Goal: Communication & Community: Answer question/provide support

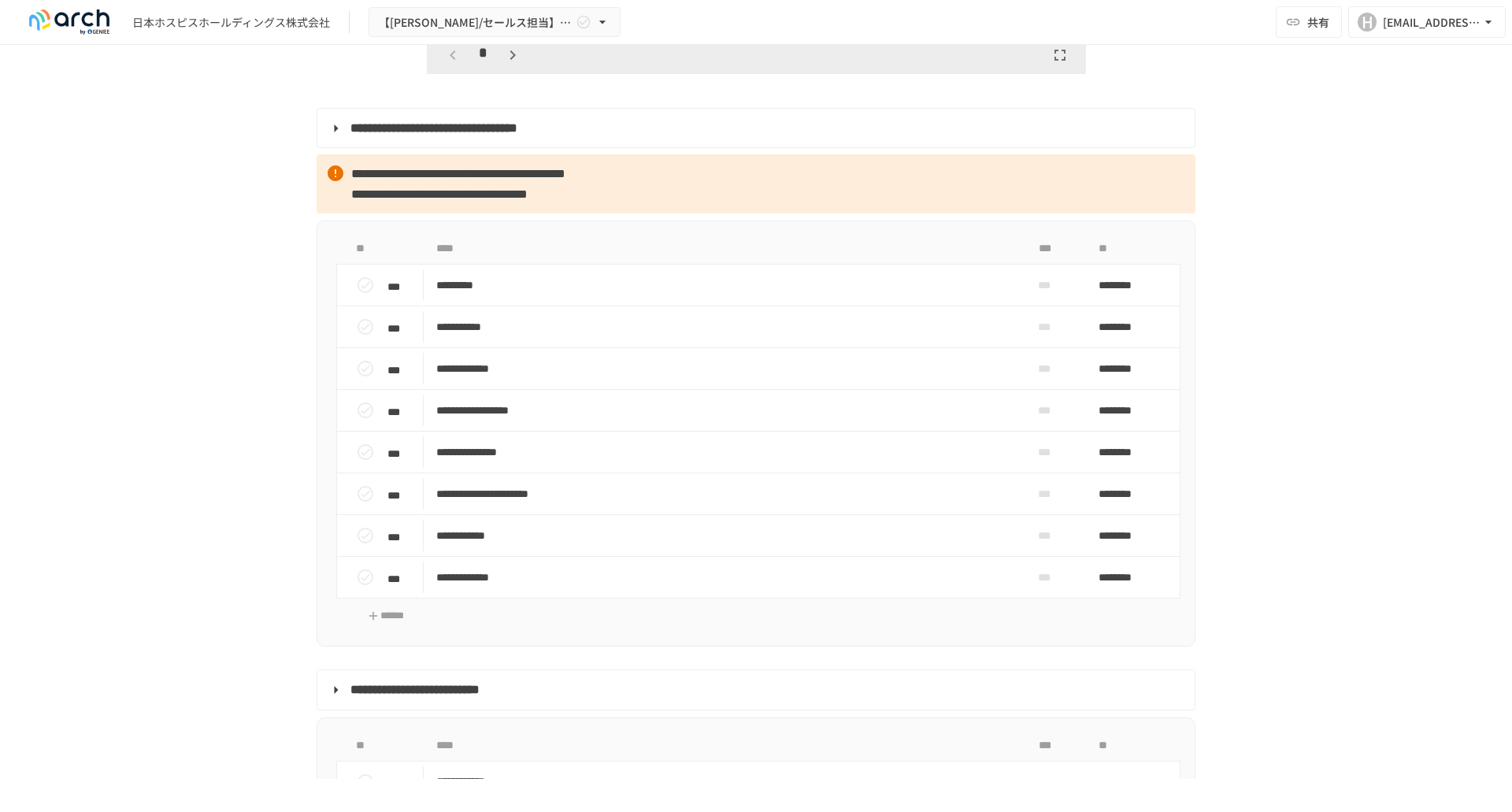
scroll to position [1969, 0]
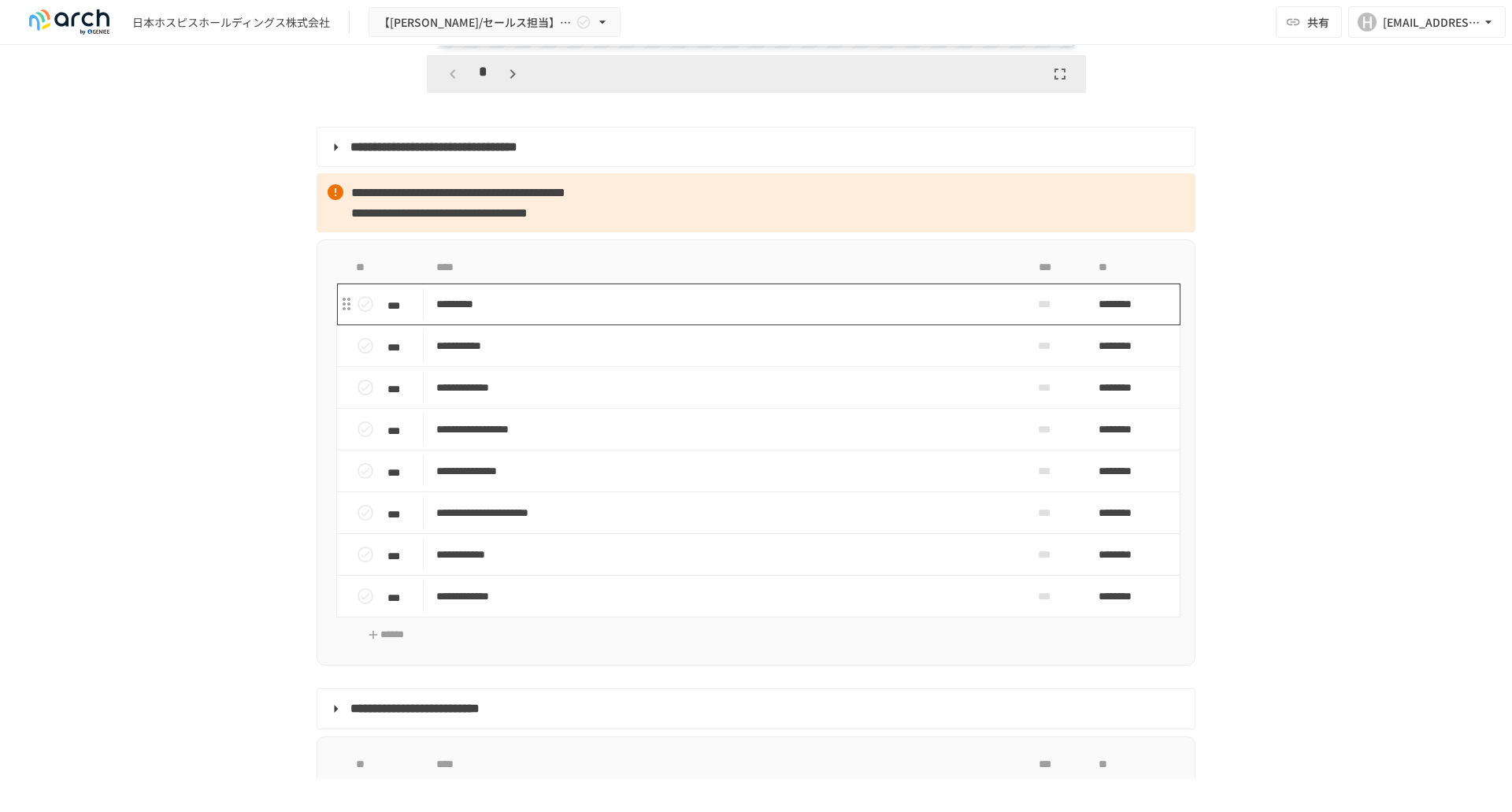
click at [491, 314] on p "*********" at bounding box center [723, 304] width 574 height 20
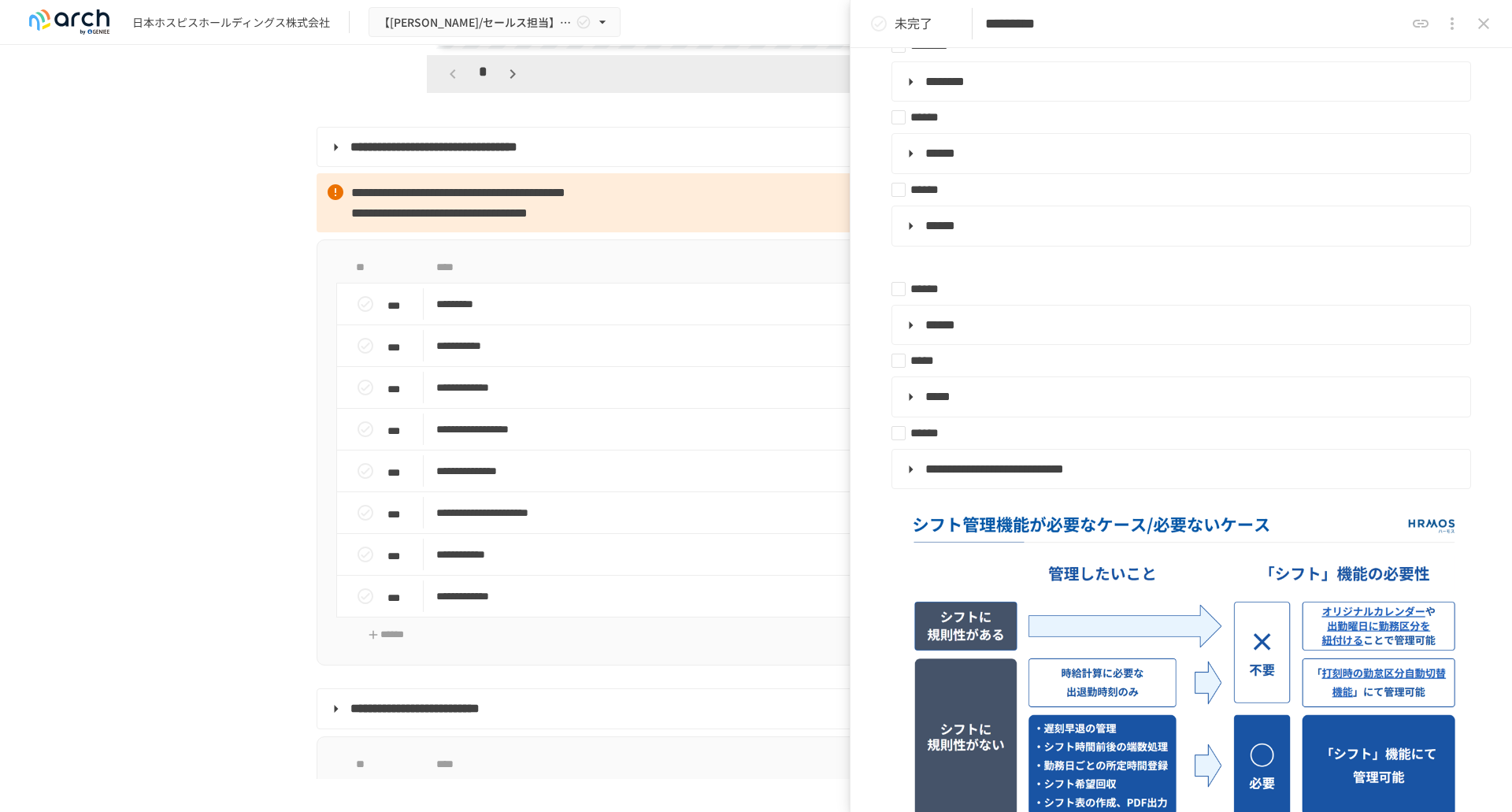
scroll to position [473, 0]
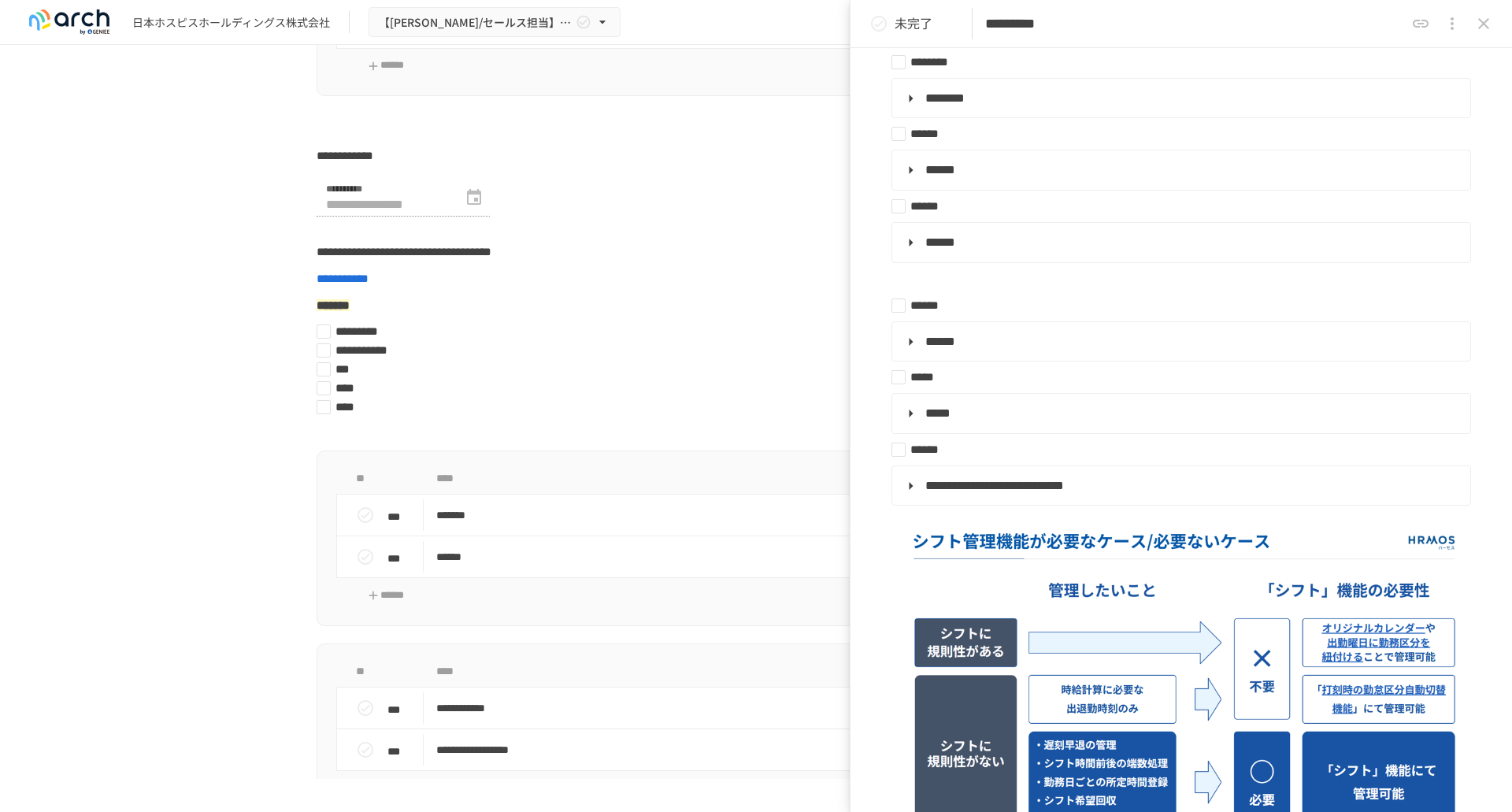
scroll to position [5277, 0]
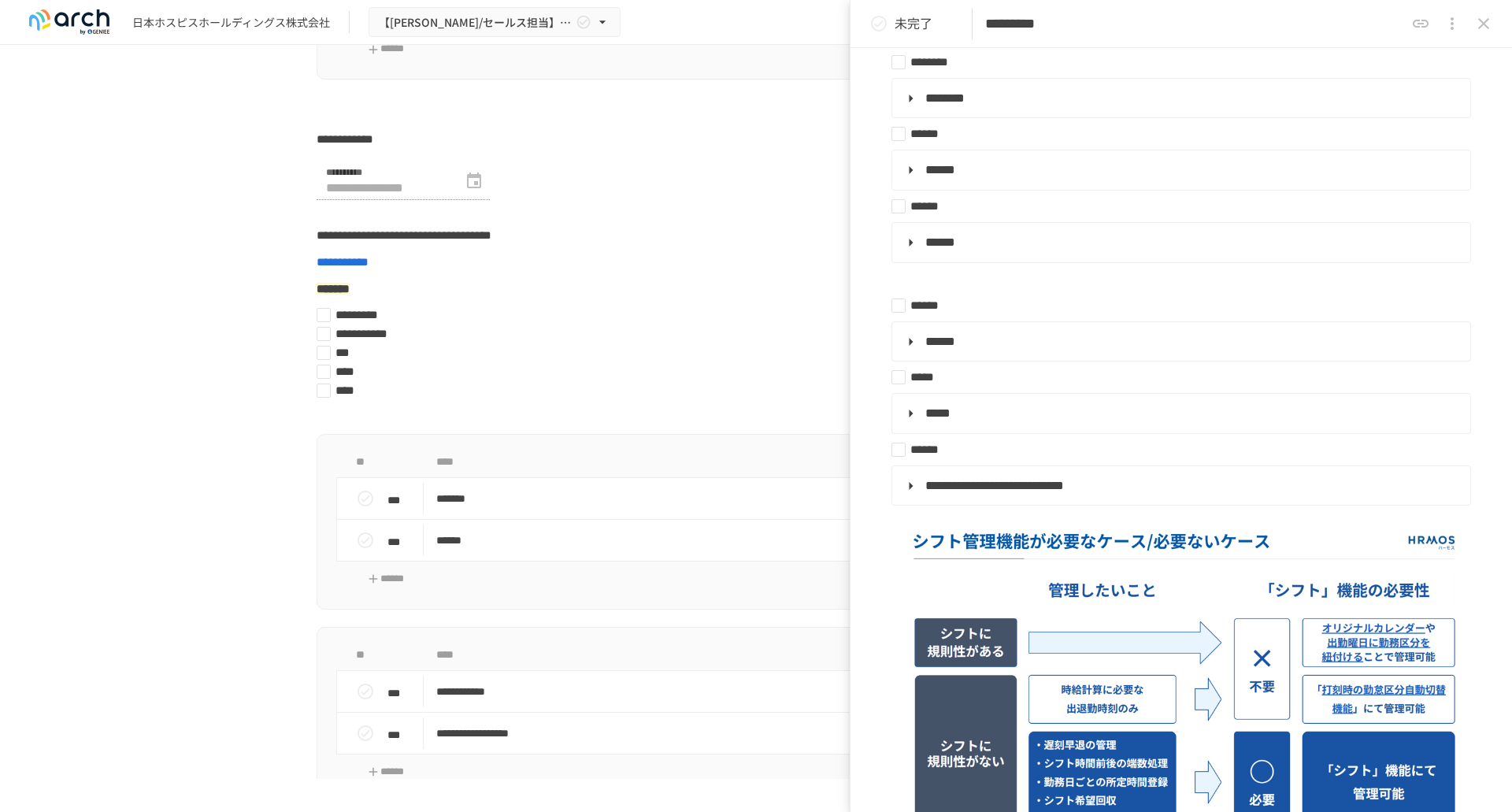
click at [251, 436] on div "**********" at bounding box center [756, 412] width 1512 height 734
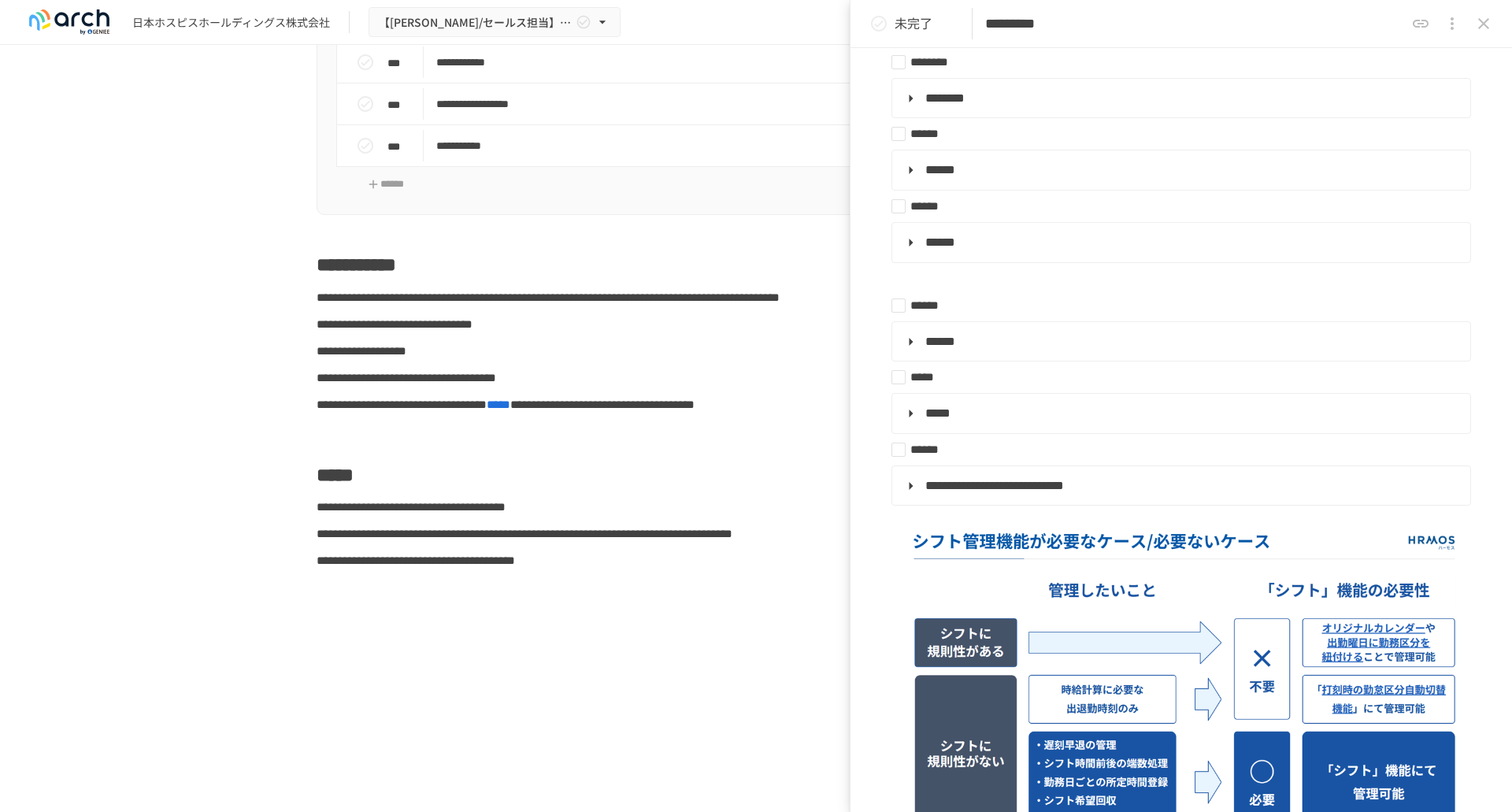
scroll to position [6521, 0]
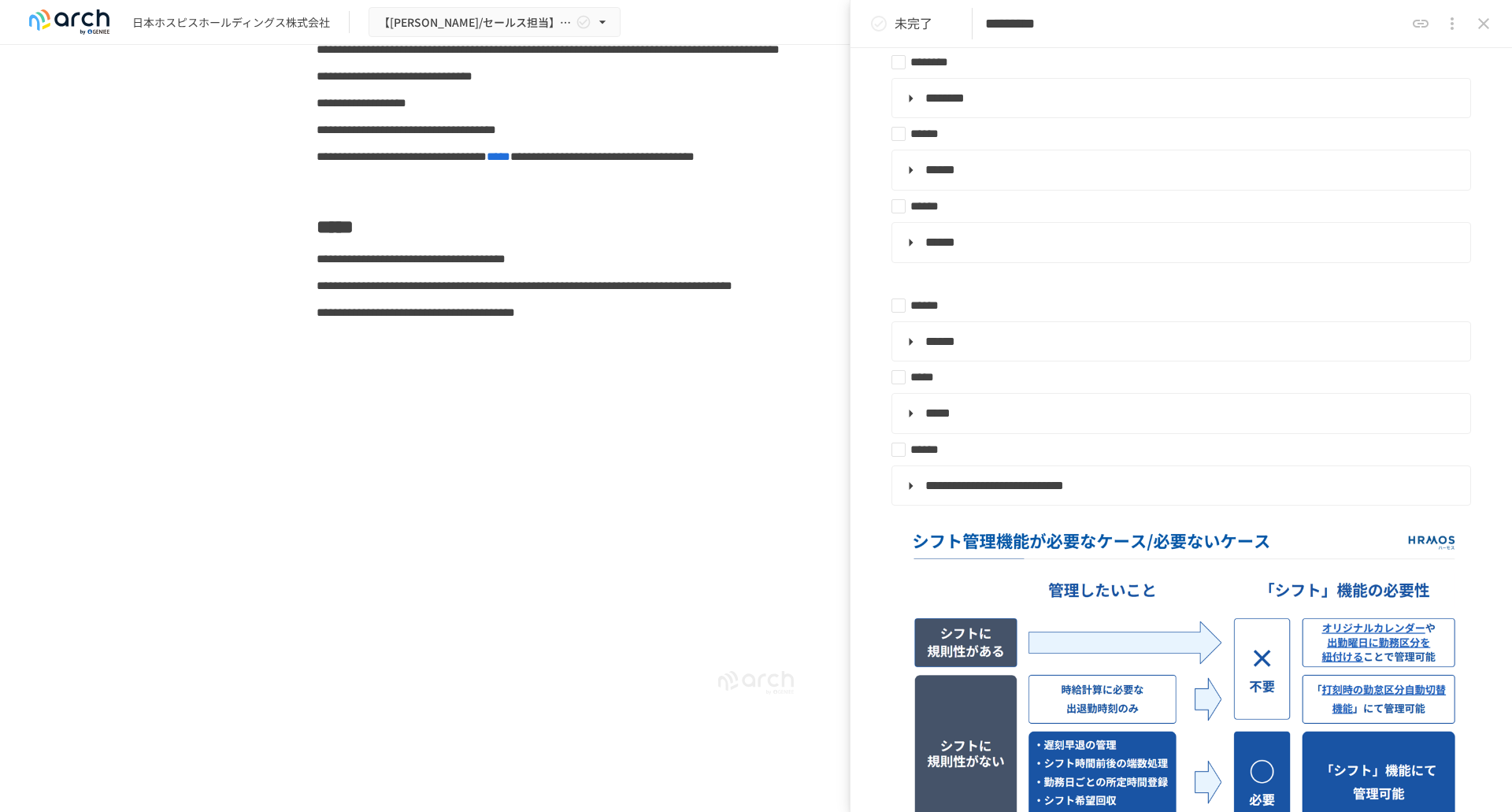
click at [202, 286] on div "**********" at bounding box center [756, 412] width 1512 height 734
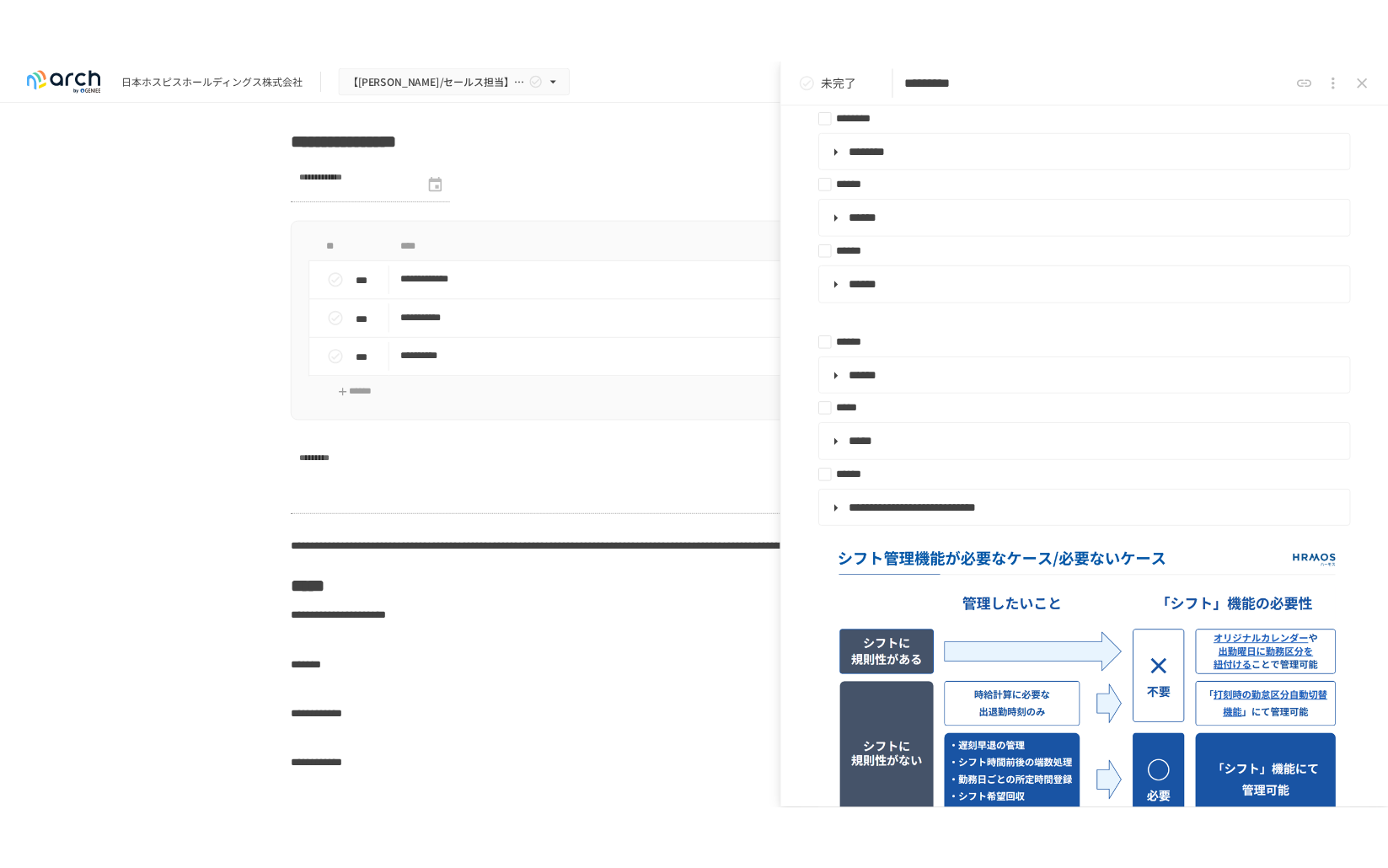
scroll to position [3185, 0]
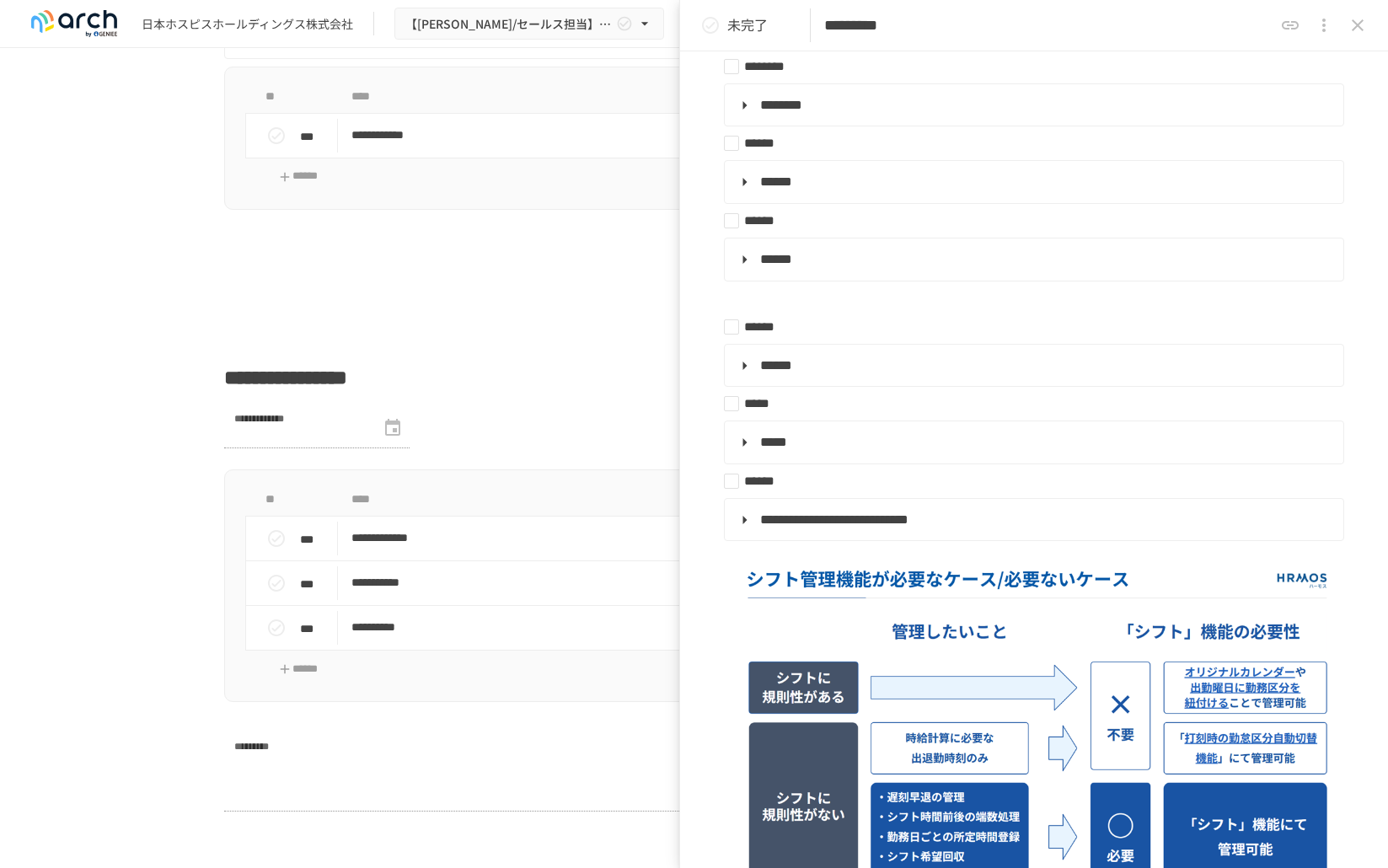
click at [134, 270] on div "**********" at bounding box center [694, 440] width 1388 height 785
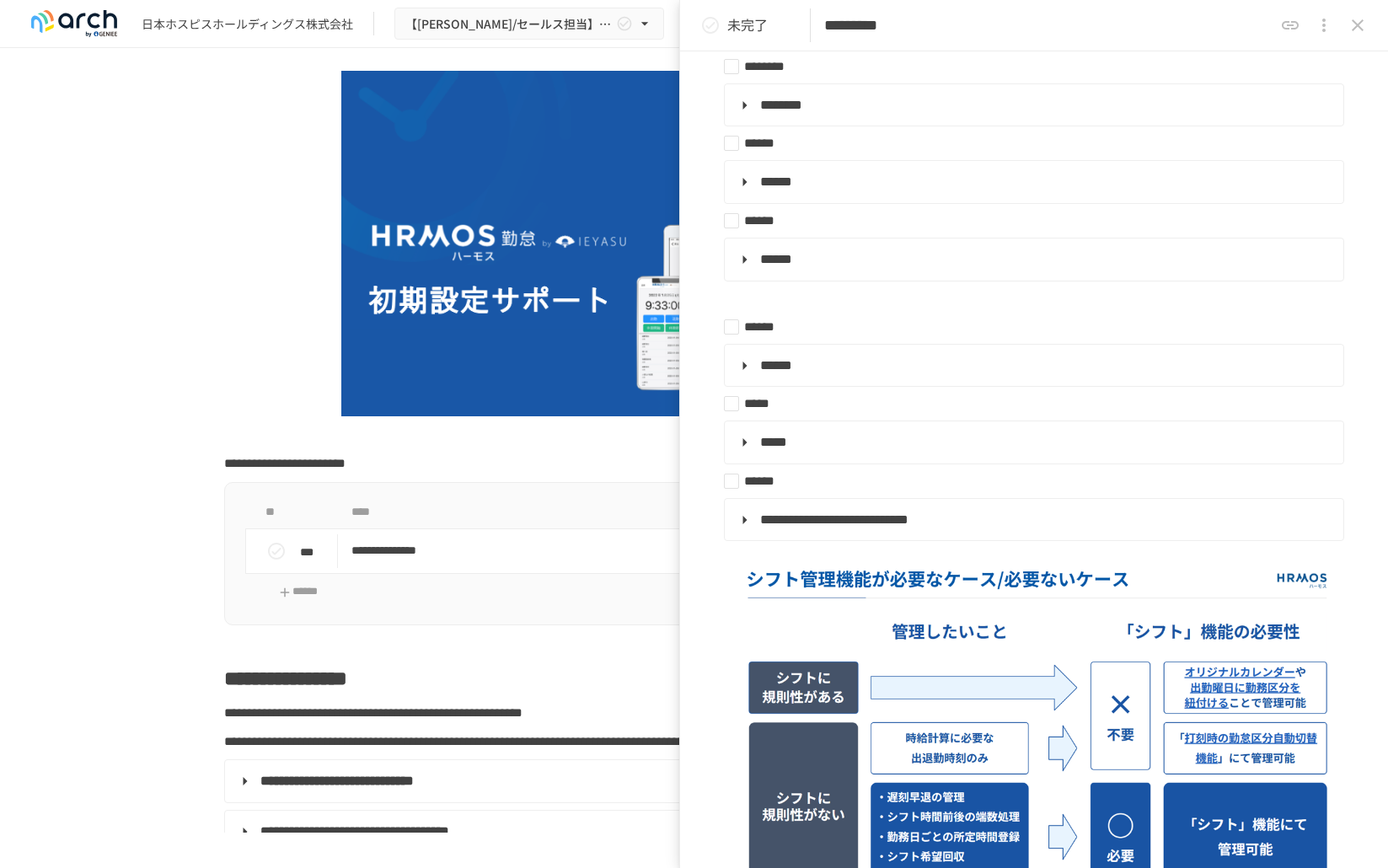
scroll to position [0, 0]
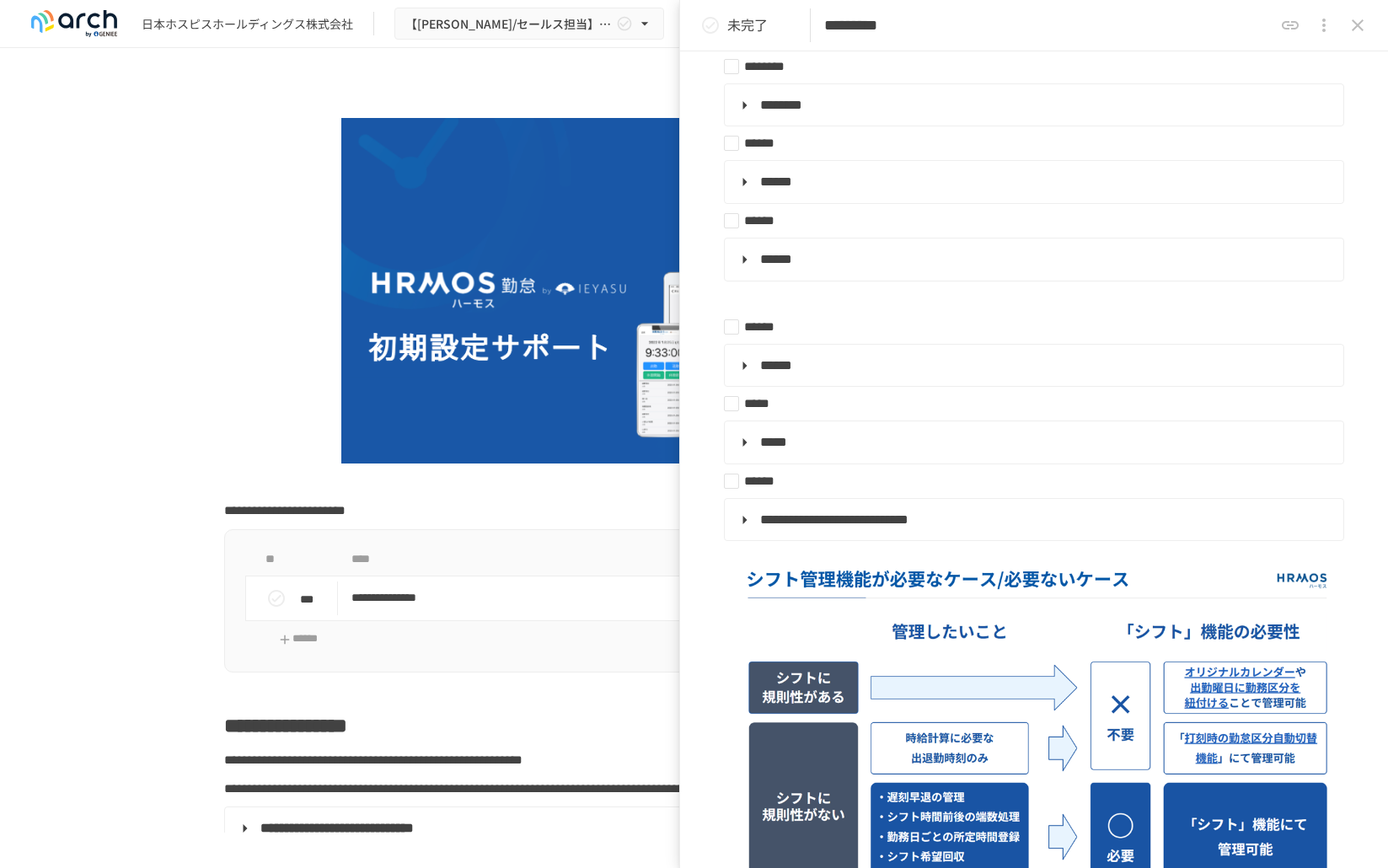
click at [1362, 31] on icon "close drawer" at bounding box center [1358, 26] width 21 height 21
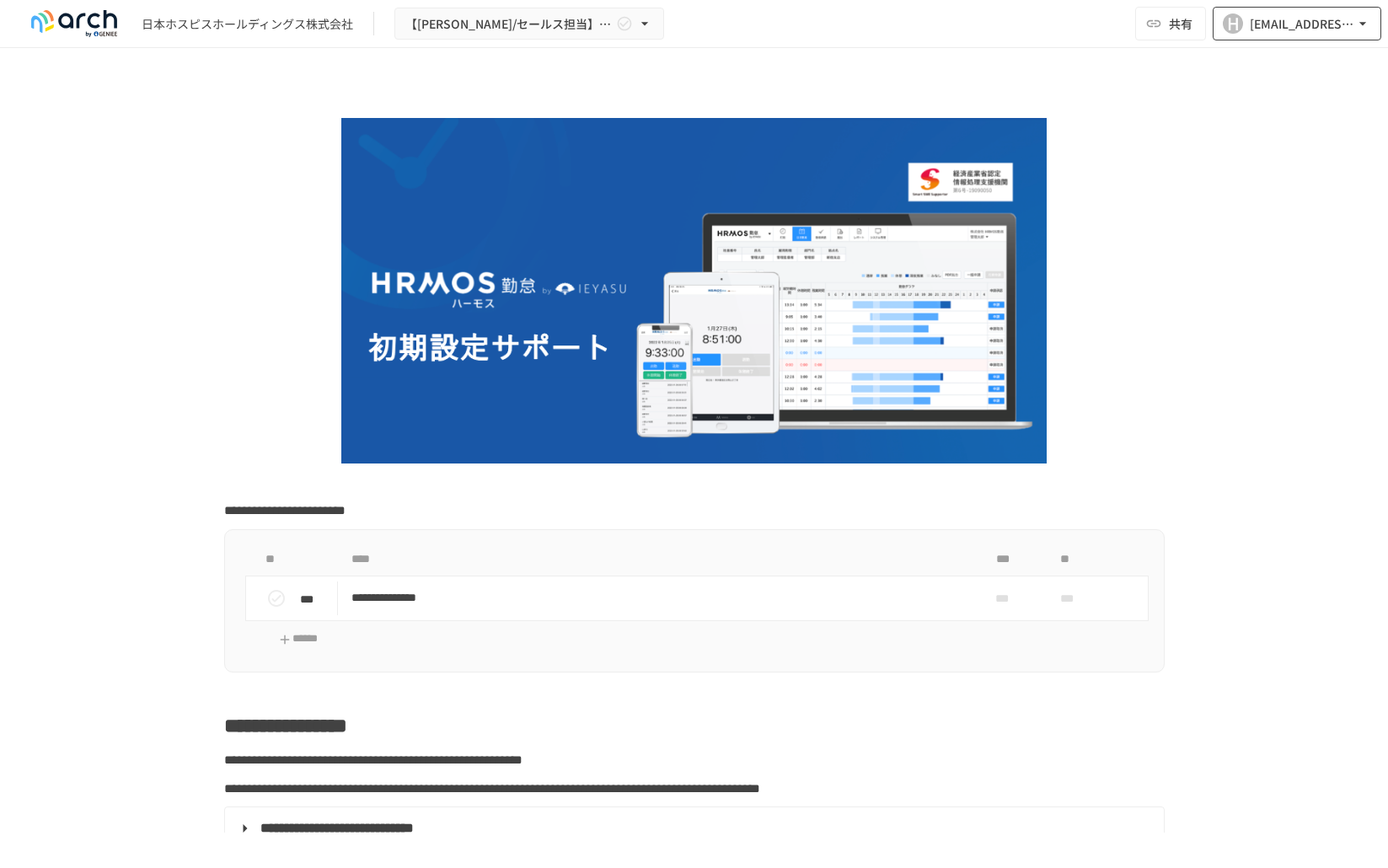
click at [1302, 27] on div "[EMAIL_ADDRESS][DOMAIN_NAME]" at bounding box center [1302, 24] width 104 height 21
click at [1143, 92] on div at bounding box center [694, 434] width 1388 height 868
click at [1175, 27] on span "共有" at bounding box center [1181, 24] width 24 height 19
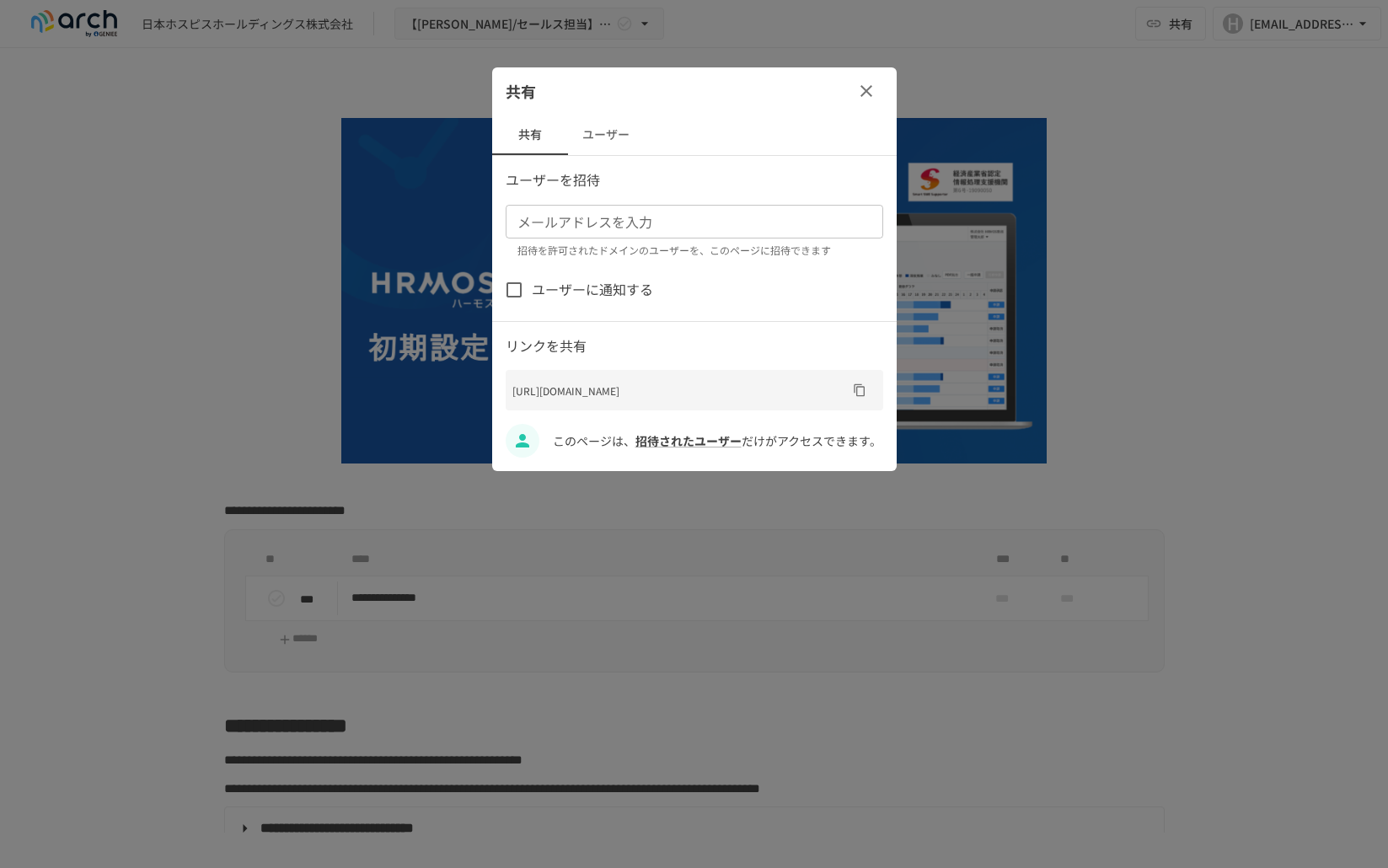
click at [634, 216] on input "メールアドレスを入力" at bounding box center [694, 222] width 365 height 24
click at [719, 435] on span "招待されたユーザー" at bounding box center [688, 441] width 106 height 17
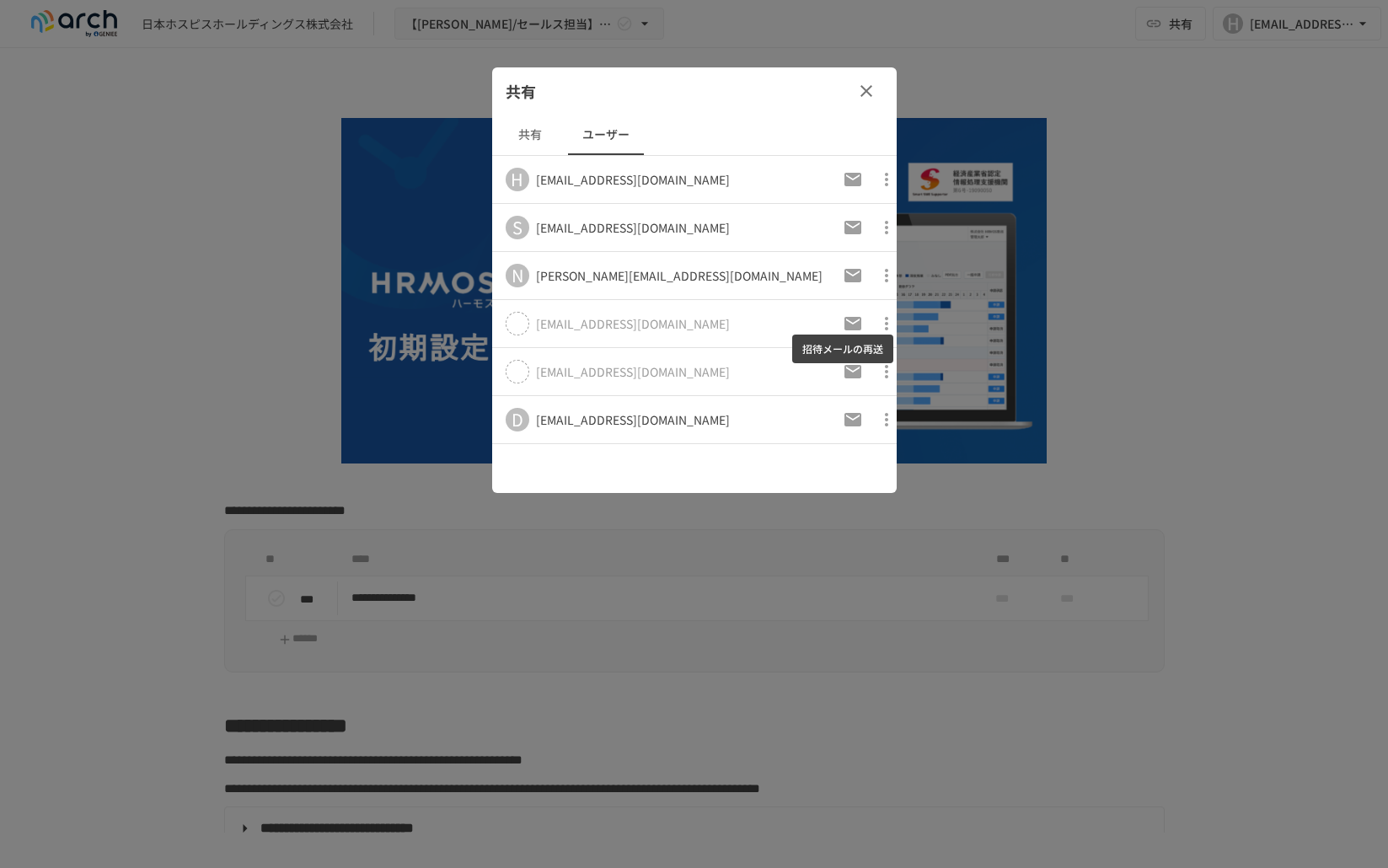
click at [844, 317] on icon "招待メールの再送" at bounding box center [853, 324] width 17 height 14
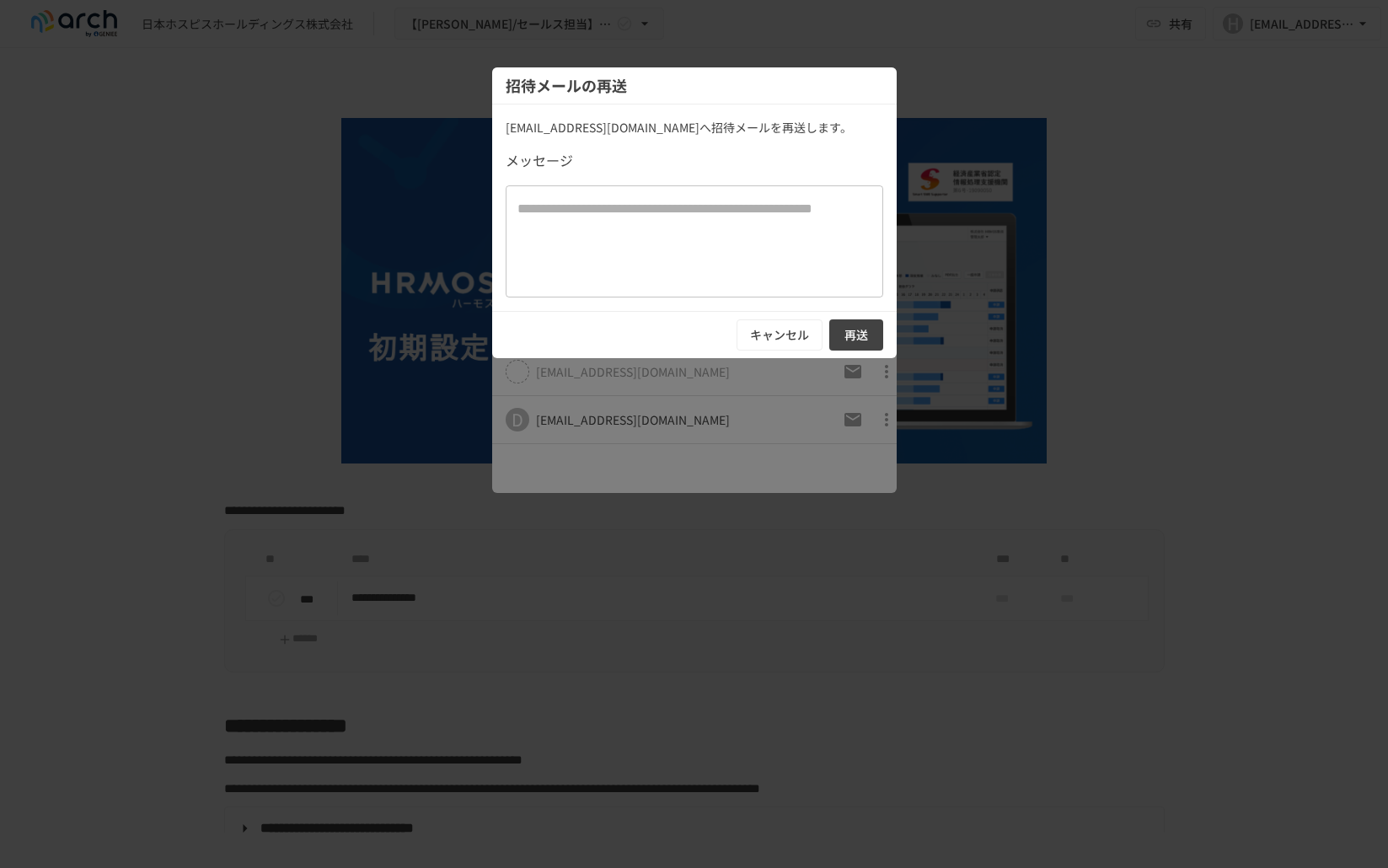
click at [861, 329] on button "再送" at bounding box center [856, 335] width 54 height 31
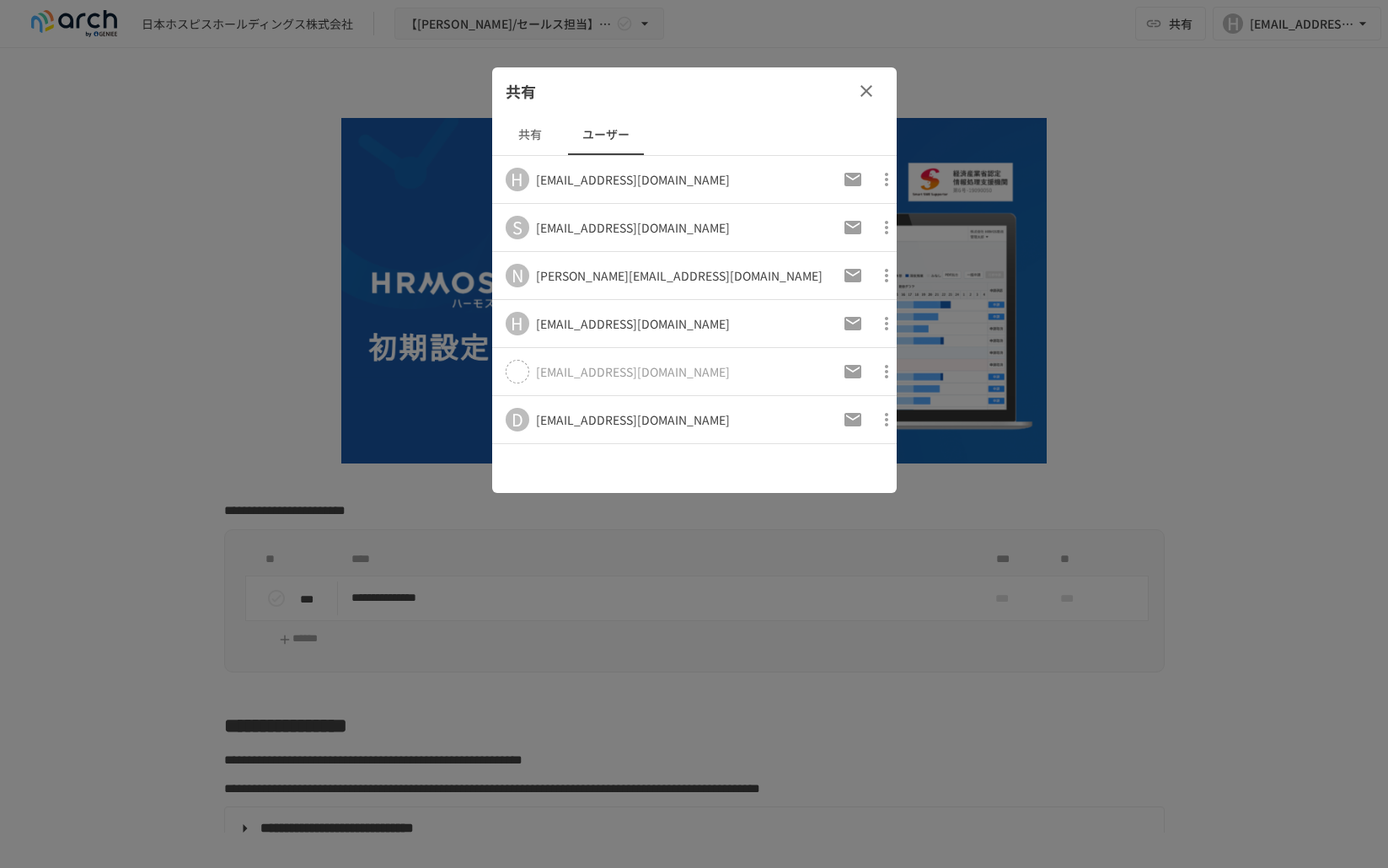
click at [877, 81] on button "button" at bounding box center [866, 91] width 33 height 33
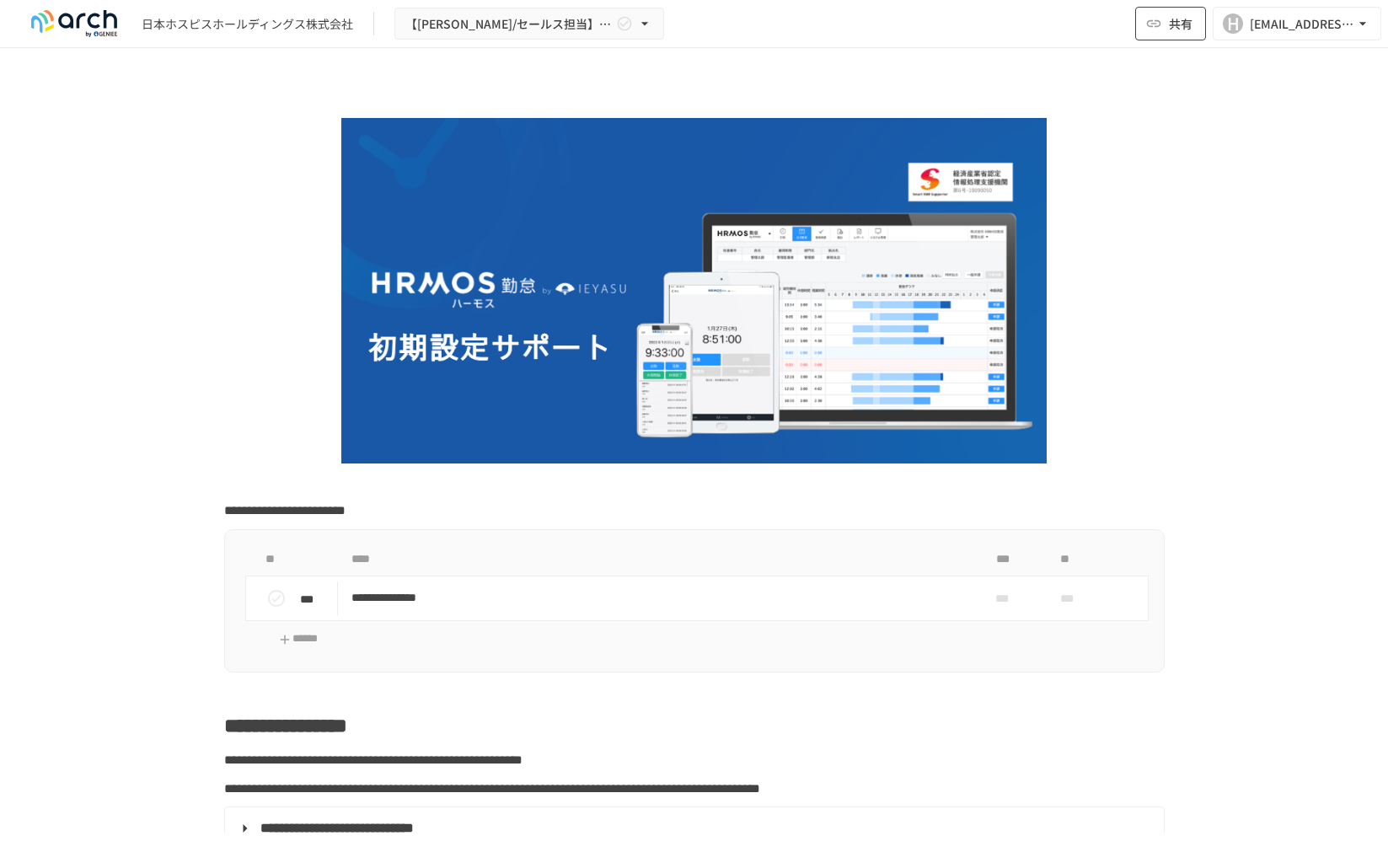
click at [1175, 28] on span "共有" at bounding box center [1181, 24] width 24 height 19
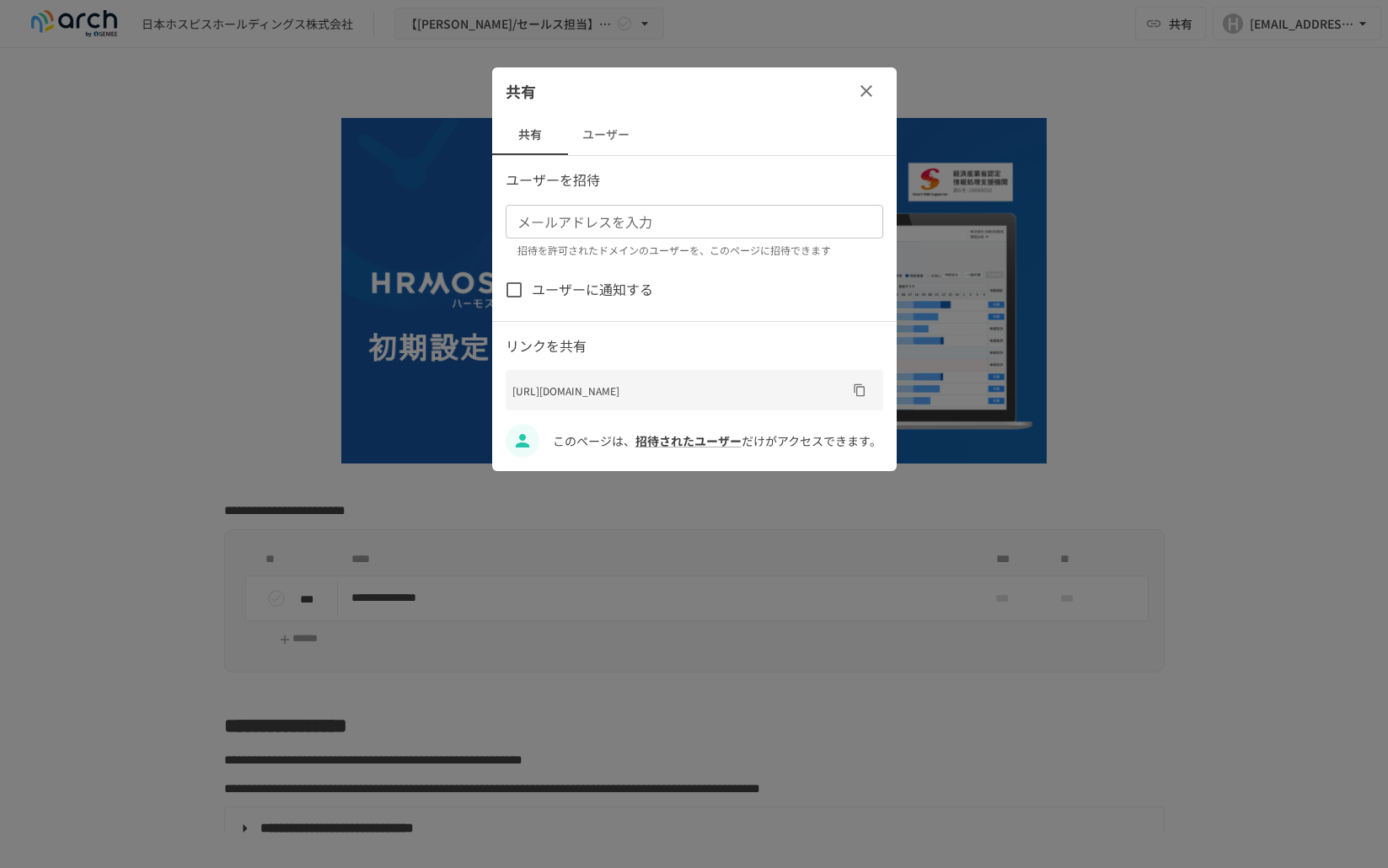
click at [664, 437] on span "招待されたユーザー" at bounding box center [688, 441] width 106 height 17
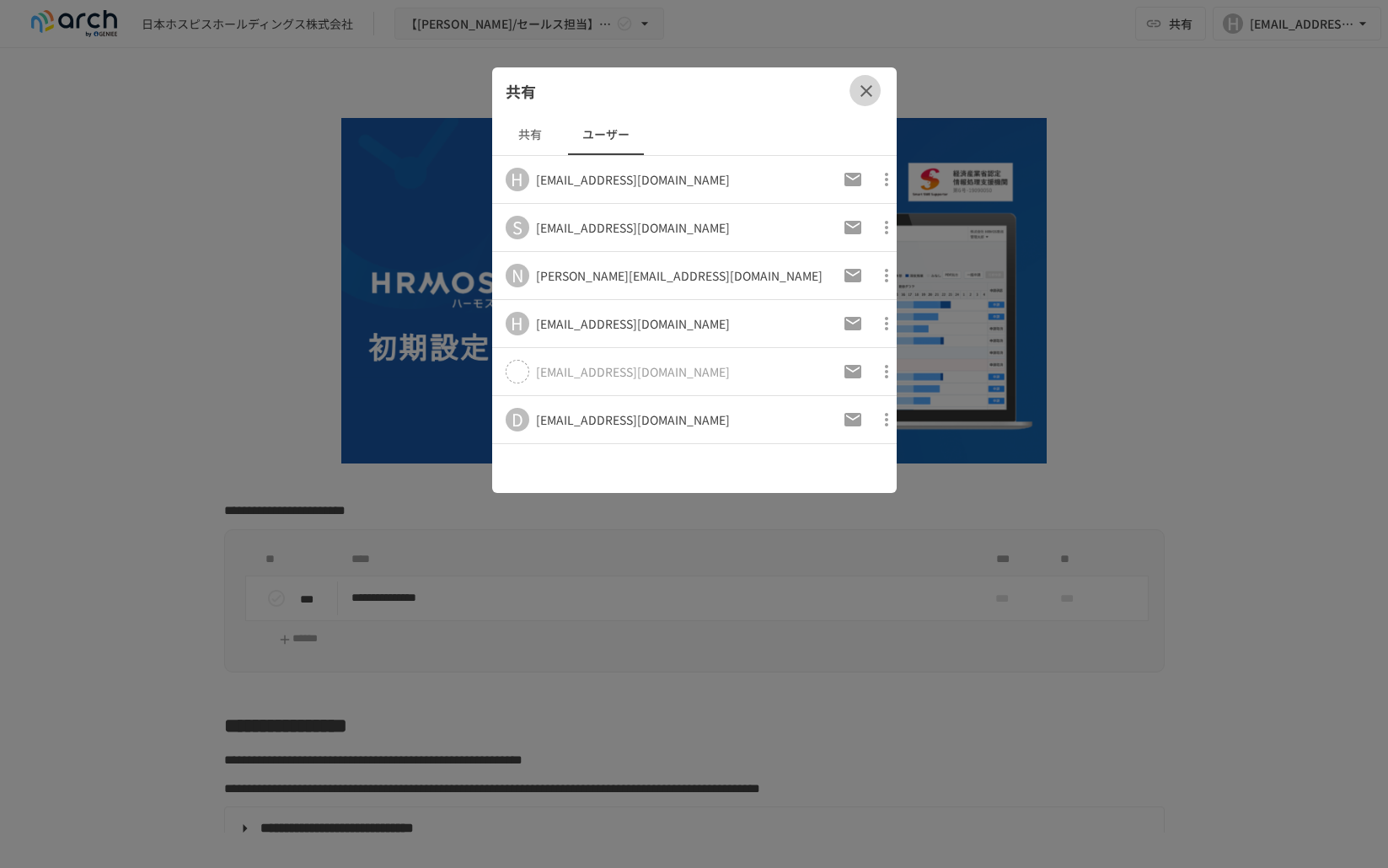
click at [864, 89] on icon "button" at bounding box center [867, 92] width 21 height 21
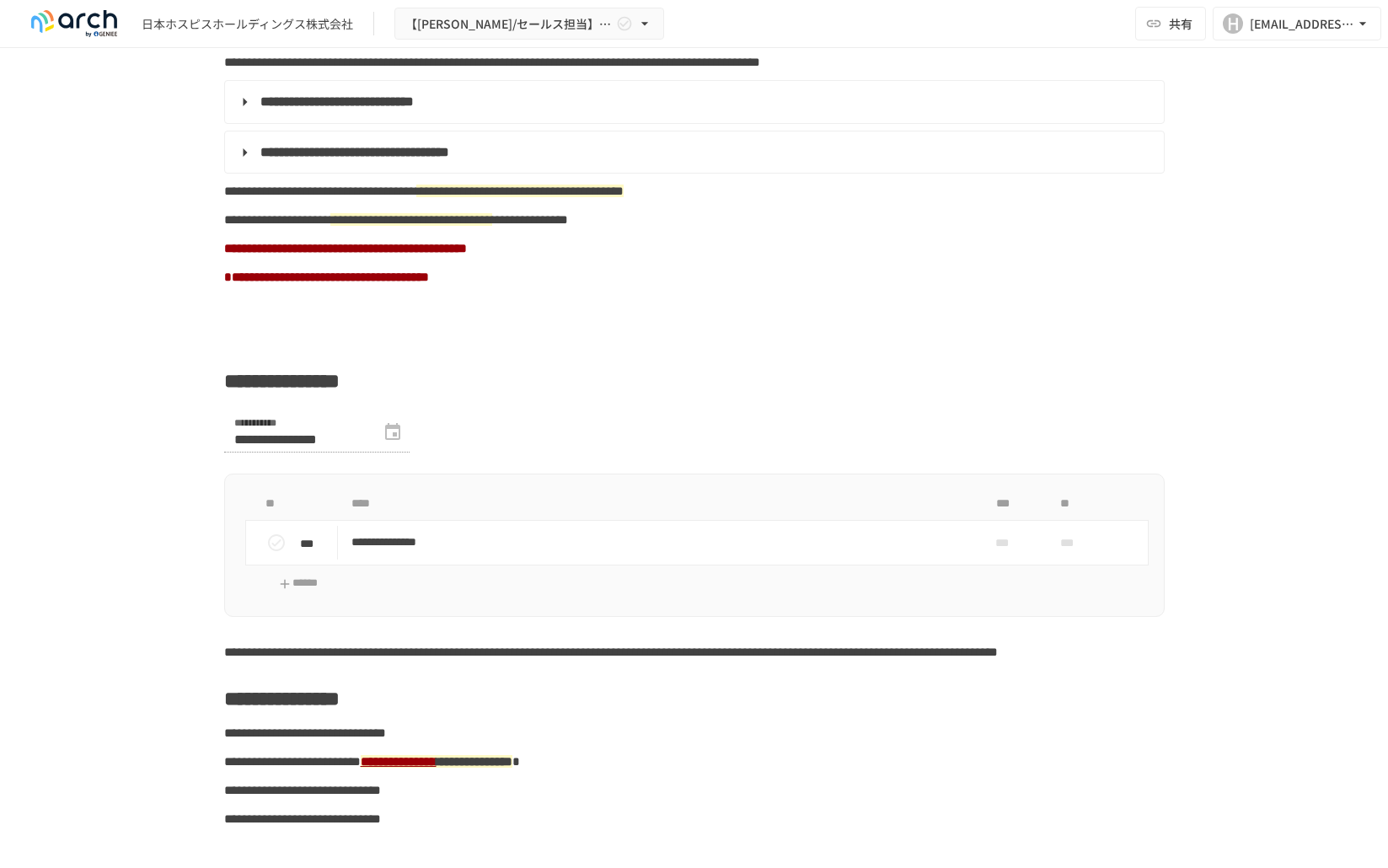
scroll to position [758, 0]
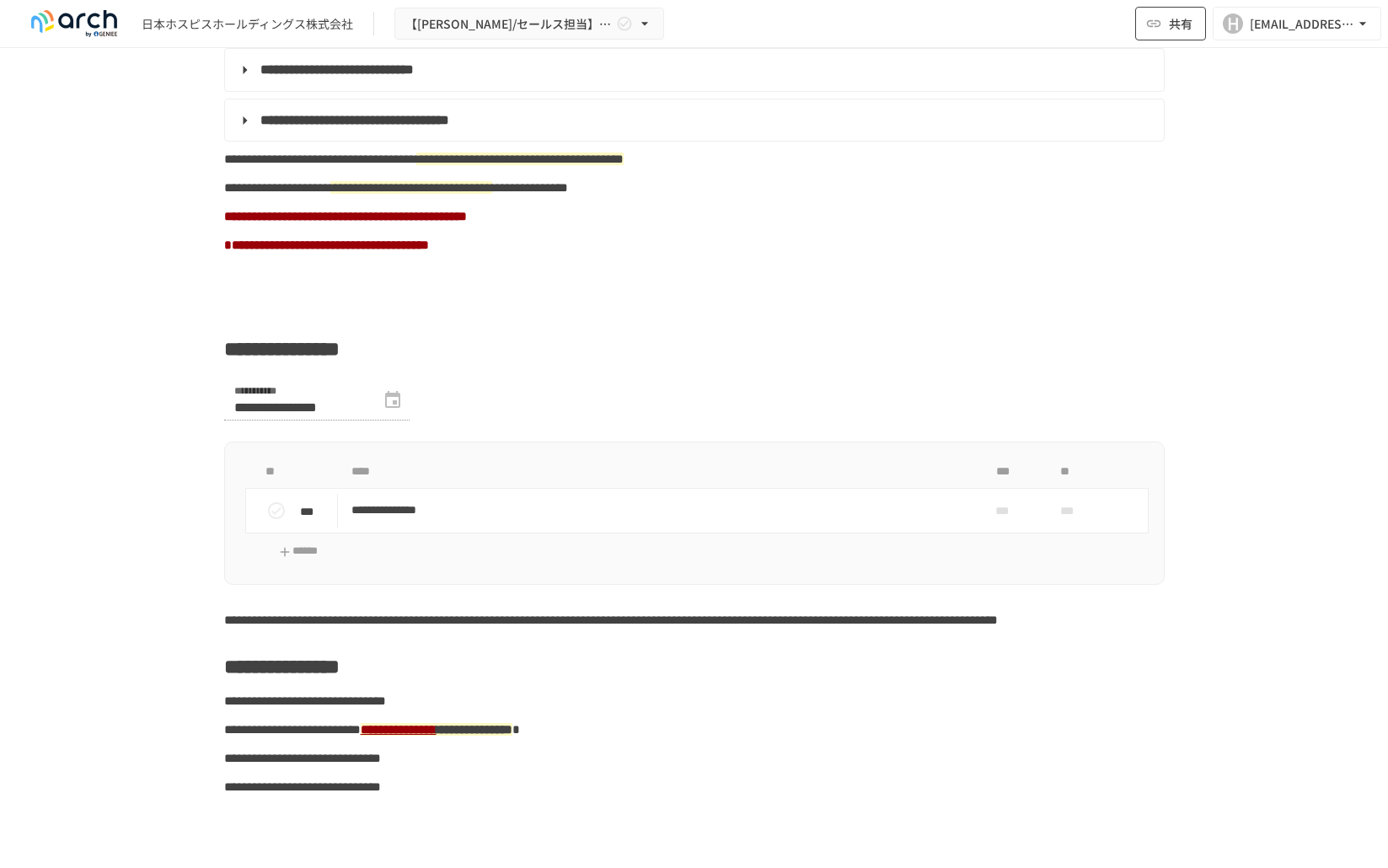
click at [1167, 18] on button "共有" at bounding box center [1171, 23] width 71 height 33
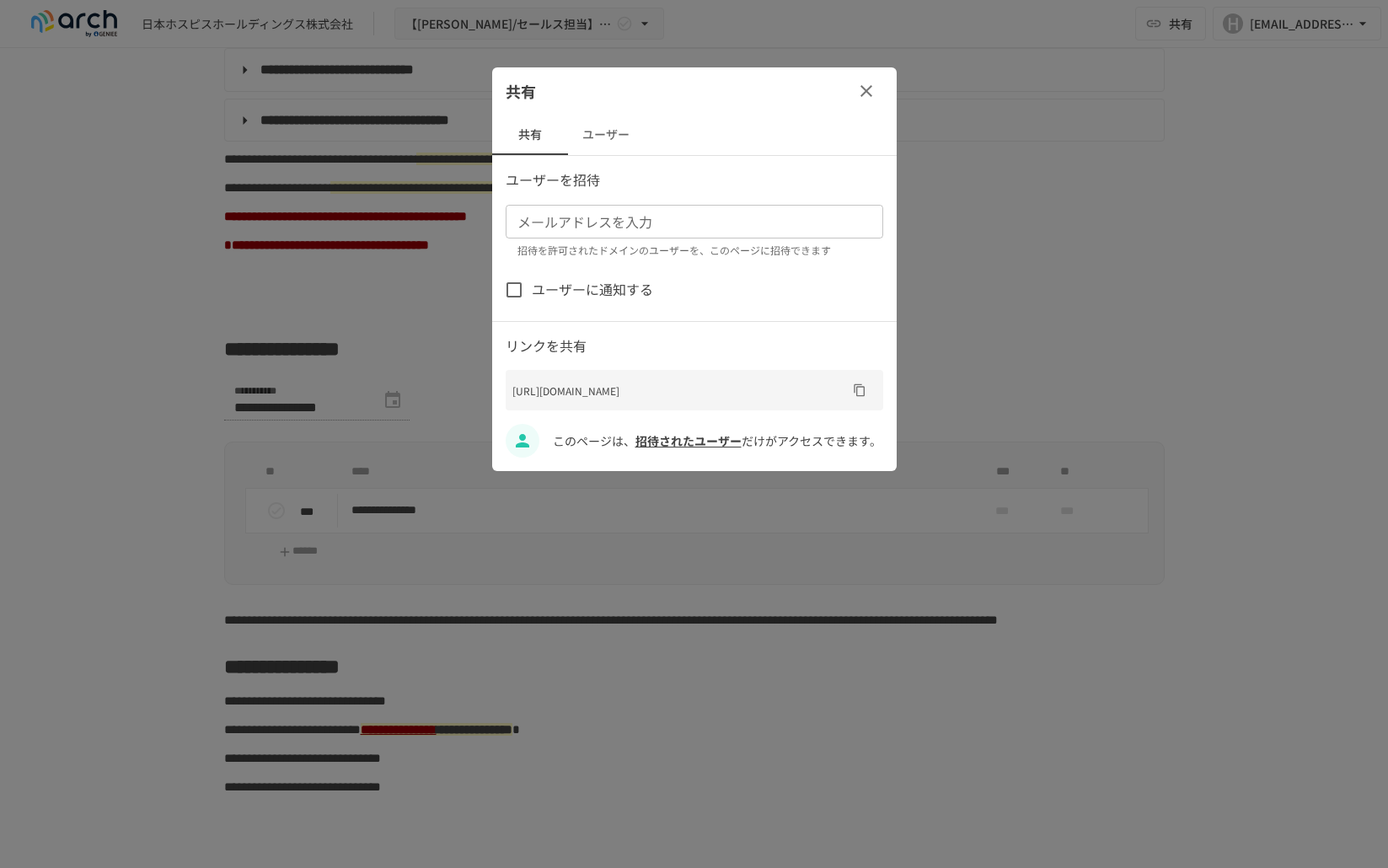
click at [685, 432] on span "招待されたユーザー" at bounding box center [688, 441] width 106 height 17
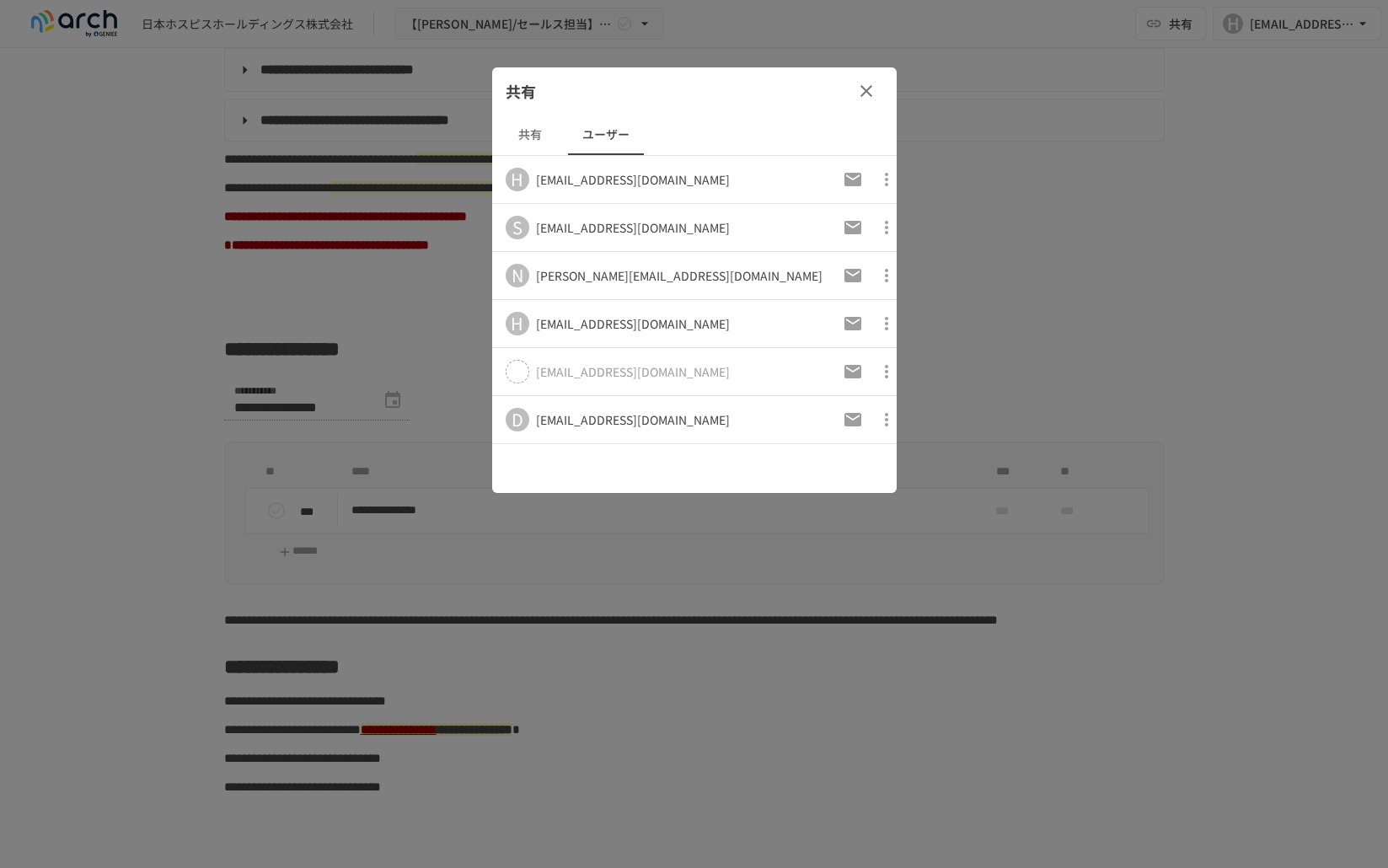
click at [152, 286] on div at bounding box center [694, 434] width 1388 height 868
